Goal: Register for event/course

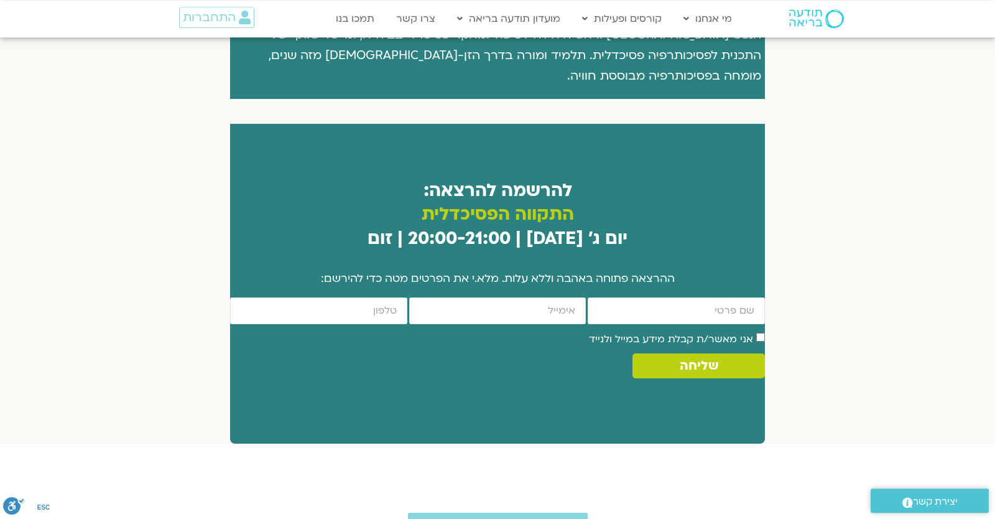
scroll to position [679, 0]
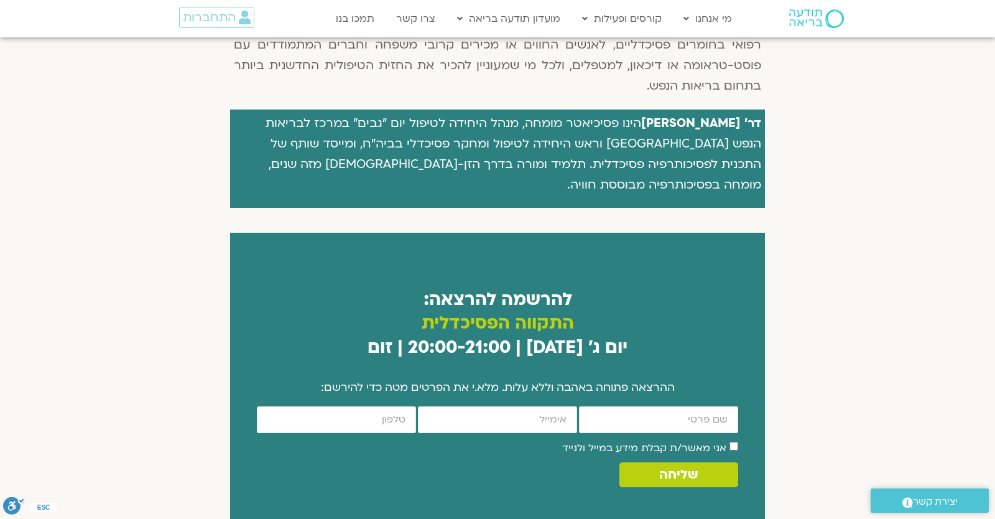
click at [847, 290] on div "חומרים פסיכדליים, בשימוש טיפולי מבוקר, יכולים לשמש כמפתח למסע ריפוי פנימי. ד"ר …" at bounding box center [497, 174] width 995 height 758
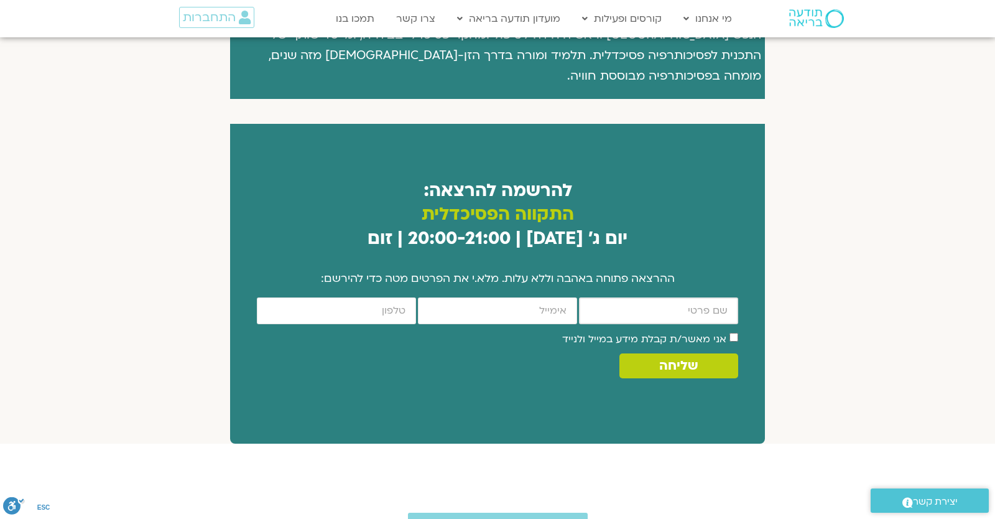
click at [593, 297] on input "firstname" at bounding box center [658, 310] width 159 height 27
click at [674, 252] on div "להרשמה להרצאה: התקווה הפסיכדלית יום ג׳ [DATE] | 20:00-21:00 | זום ההרצאה פתוחה …" at bounding box center [497, 283] width 535 height 233
click at [671, 269] on p "ההרצאה פתוחה באהבה וללא עלות. מלא.י את הפרטים מטה כדי להירשם:" at bounding box center [497, 278] width 535 height 19
click at [314, 197] on h2 "להרשמה להרצאה: התקווה הפסיכדלית יום ג׳ [DATE] | 20:00-21:00 | זום" at bounding box center [497, 215] width 535 height 72
